Goal: Transaction & Acquisition: Purchase product/service

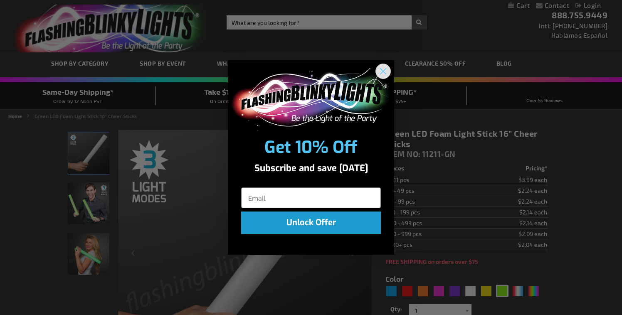
click at [381, 71] on circle "Close dialog" at bounding box center [383, 71] width 14 height 14
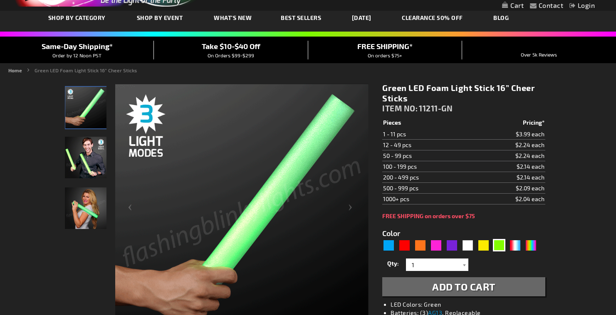
scroll to position [44, 0]
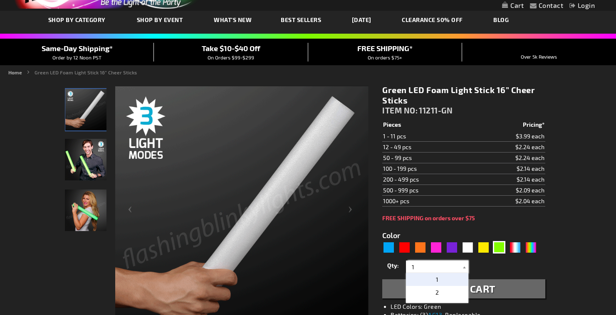
click at [458, 264] on input "1" at bounding box center [438, 267] width 60 height 12
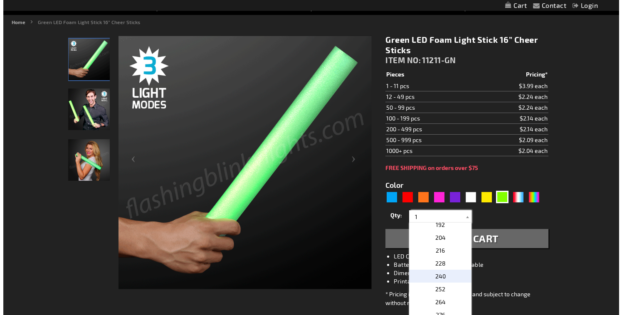
scroll to position [333, 0]
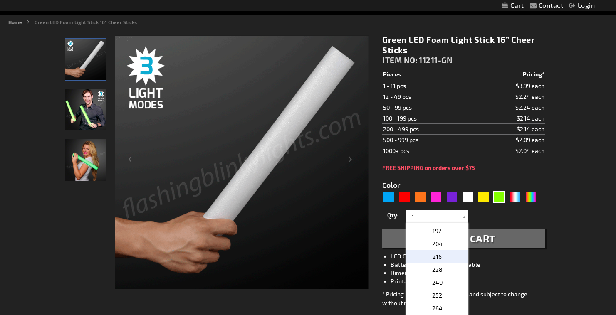
click at [448, 260] on p "216" at bounding box center [437, 256] width 62 height 13
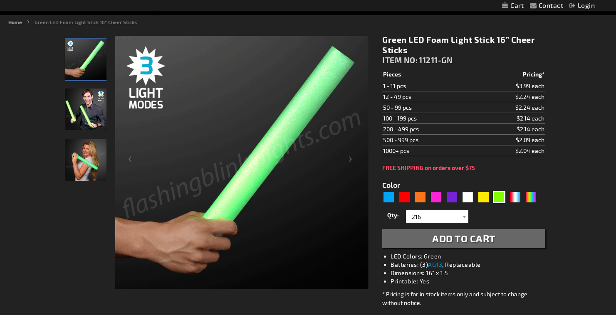
click at [468, 244] on span "Add to Cart" at bounding box center [463, 238] width 63 height 12
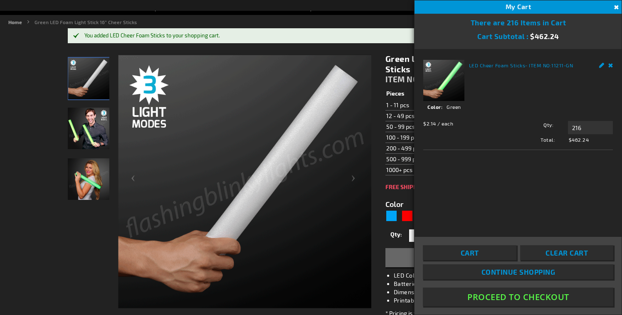
click at [609, 65] on link "Remove" at bounding box center [610, 64] width 5 height 9
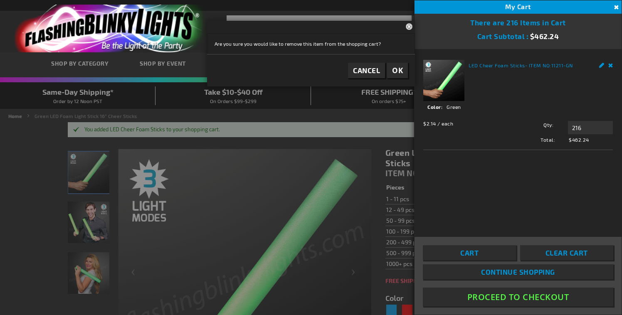
click at [410, 163] on div at bounding box center [311, 157] width 622 height 315
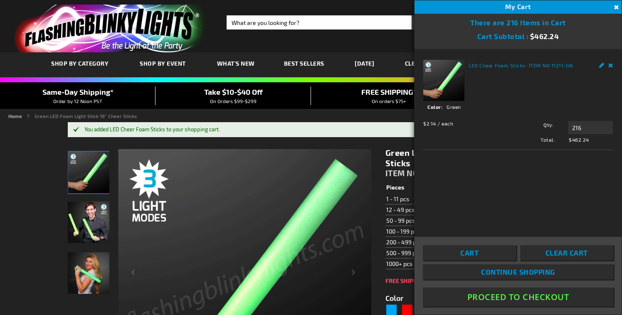
click at [615, 8] on button "Close" at bounding box center [615, 7] width 9 height 9
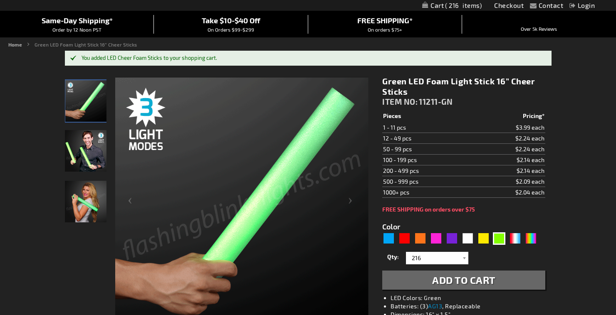
scroll to position [72, 0]
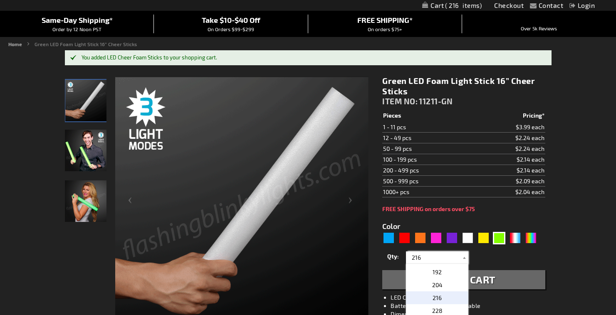
click at [439, 259] on input "216" at bounding box center [438, 258] width 60 height 12
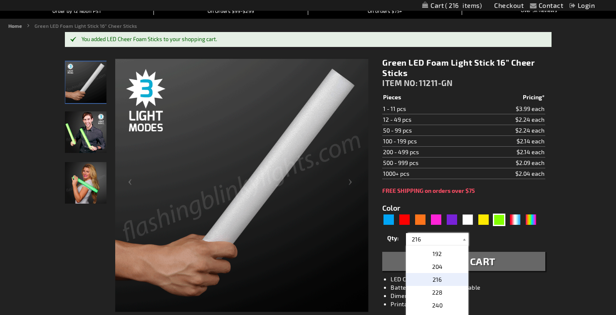
scroll to position [100, 0]
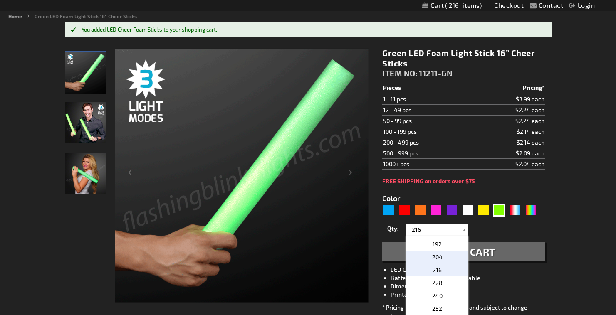
click at [432, 259] on span "204" at bounding box center [437, 257] width 10 height 7
type input "204"
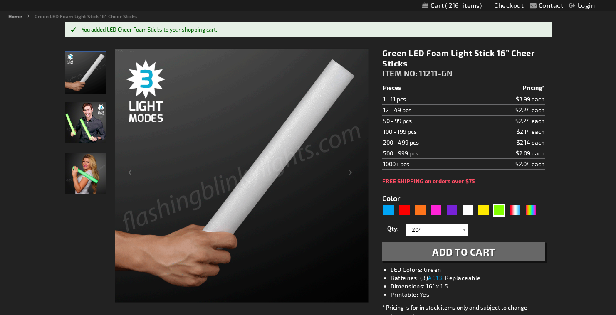
click at [459, 255] on span "Add to Cart" at bounding box center [463, 252] width 63 height 12
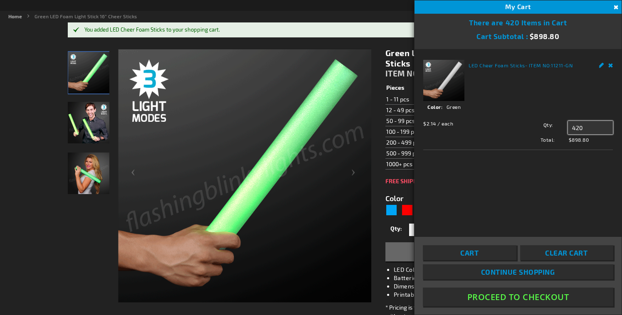
click at [584, 130] on input "420" at bounding box center [590, 127] width 45 height 13
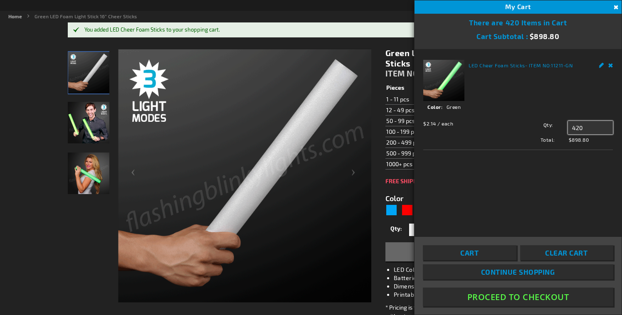
click at [584, 130] on input "420" at bounding box center [590, 127] width 45 height 13
type input "200"
click at [592, 143] on span "Update" at bounding box center [587, 144] width 20 height 6
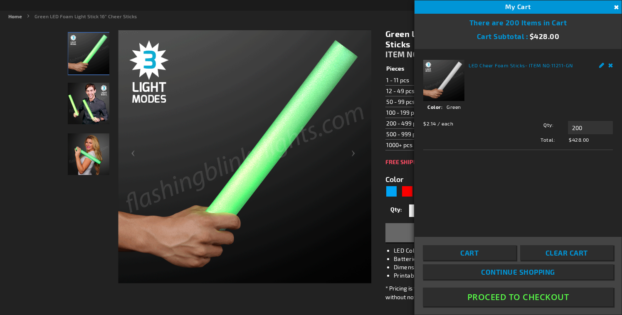
click at [615, 9] on button "Close" at bounding box center [615, 7] width 9 height 9
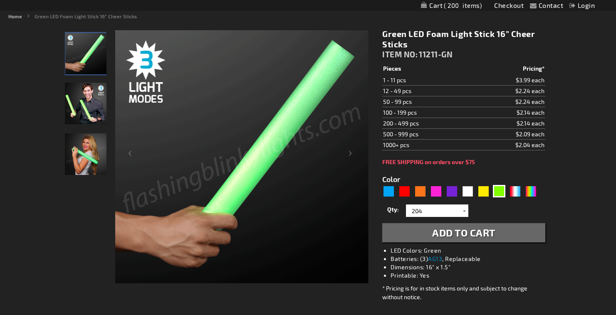
click at [436, 220] on div "Qty 1 2 3 4 5 6 7 8 9 10 11 12 24 36 48 60 72 84 96 108 120 132 144 156 168 180…" at bounding box center [463, 222] width 163 height 40
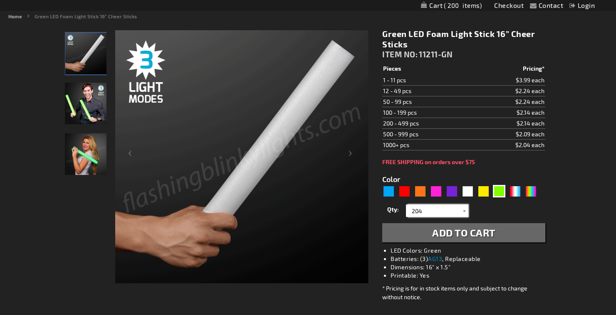
click at [436, 211] on input "204" at bounding box center [438, 211] width 60 height 12
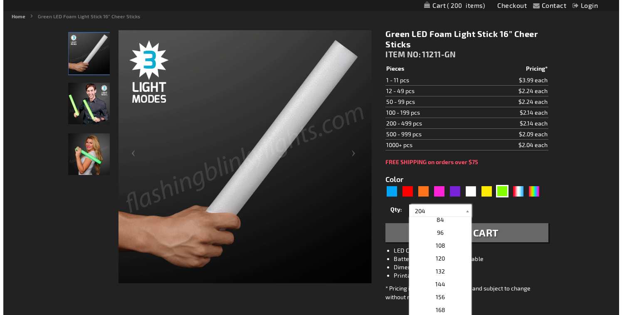
scroll to position [231, 0]
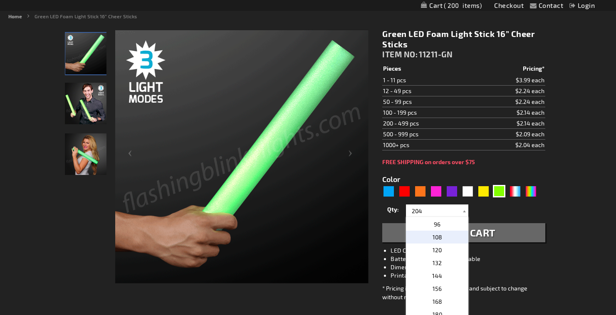
click at [432, 239] on span "108" at bounding box center [437, 237] width 10 height 7
type input "108"
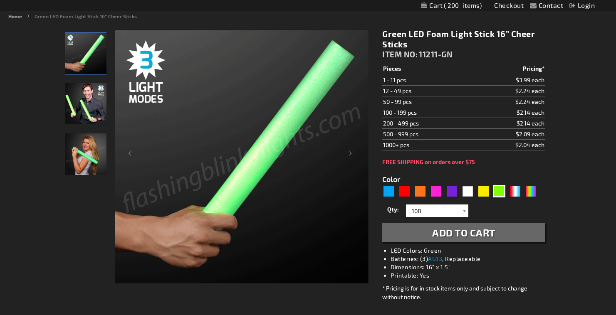
click at [466, 240] on button "Add to Cart" at bounding box center [463, 232] width 163 height 19
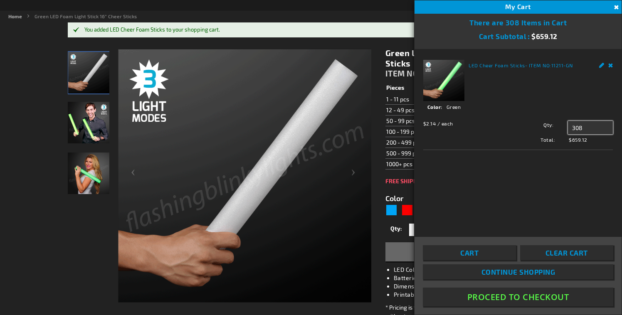
click at [578, 126] on input "308" at bounding box center [590, 127] width 45 height 13
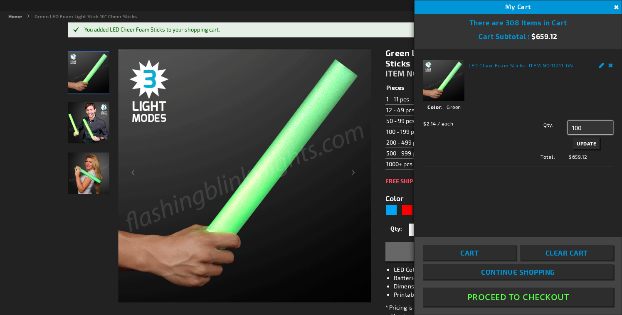
type input "100"
click at [586, 142] on span "Update" at bounding box center [587, 144] width 20 height 6
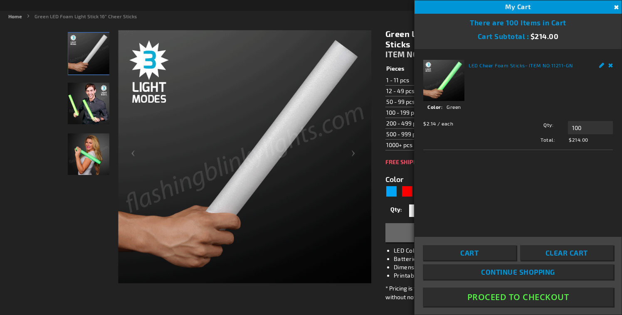
click at [525, 306] on div "Cart Clear Cart Continue Shopping Proceed To Checkout" at bounding box center [518, 276] width 207 height 78
click at [523, 295] on button "Proceed To Checkout" at bounding box center [518, 297] width 190 height 19
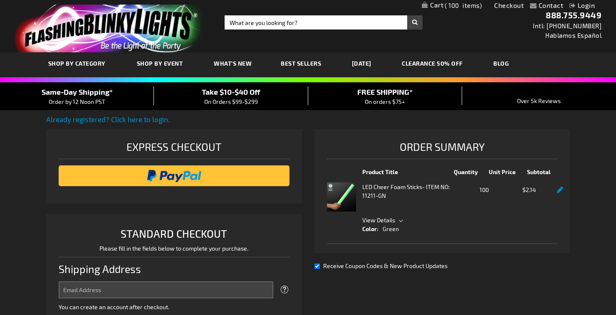
select select "US"
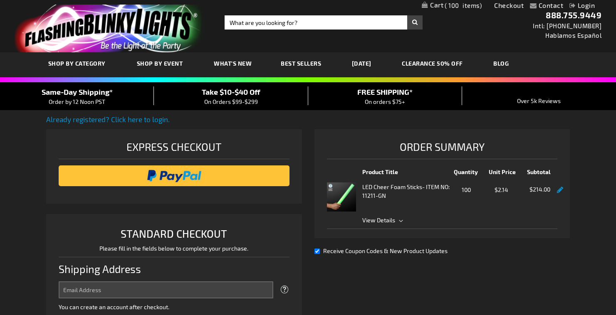
click at [455, 62] on link "CLEARANCE 50% OFF" at bounding box center [432, 63] width 74 height 28
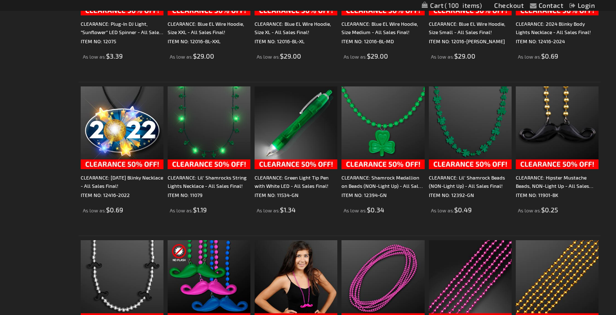
scroll to position [1168, 0]
